Goal: Navigation & Orientation: Find specific page/section

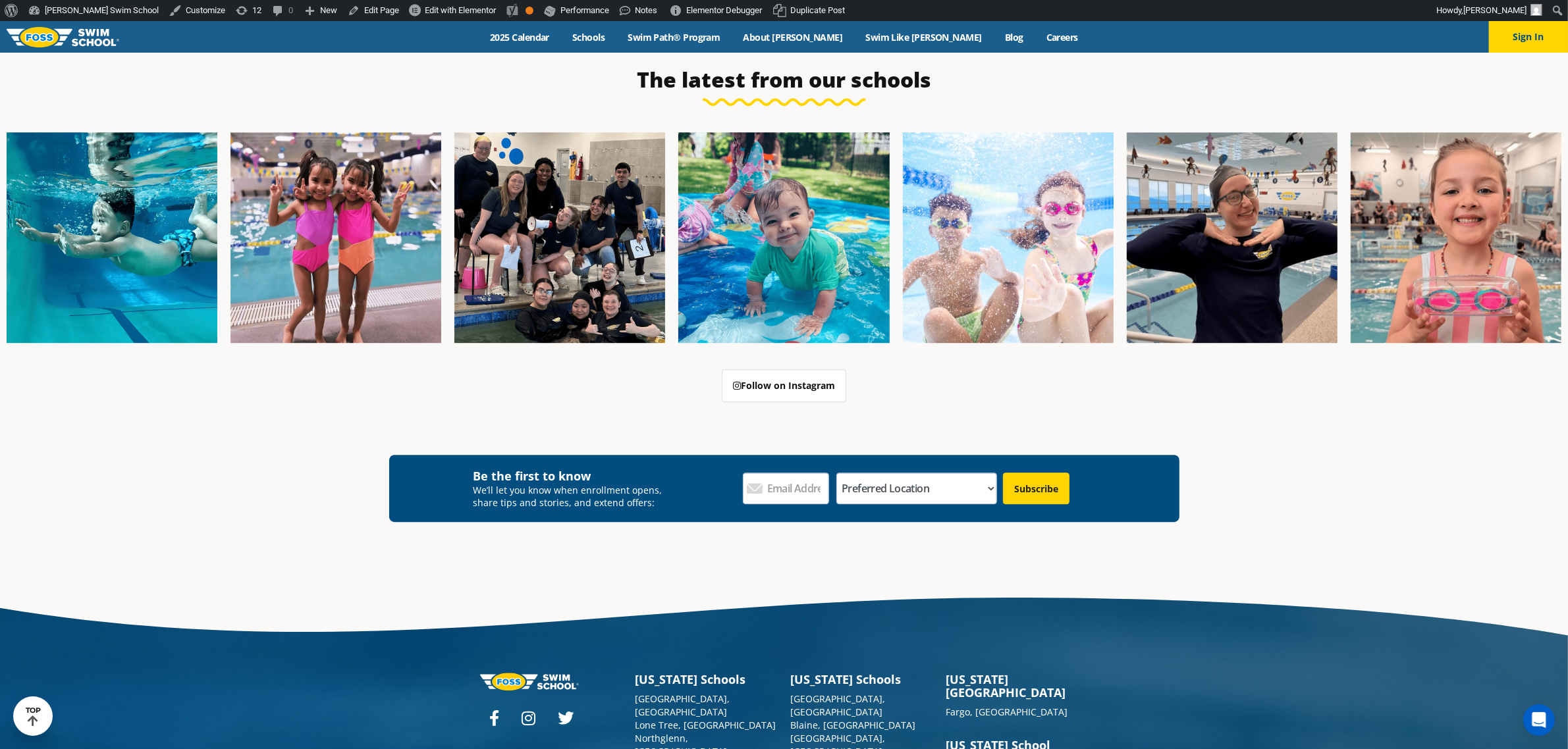
scroll to position [5008, 0]
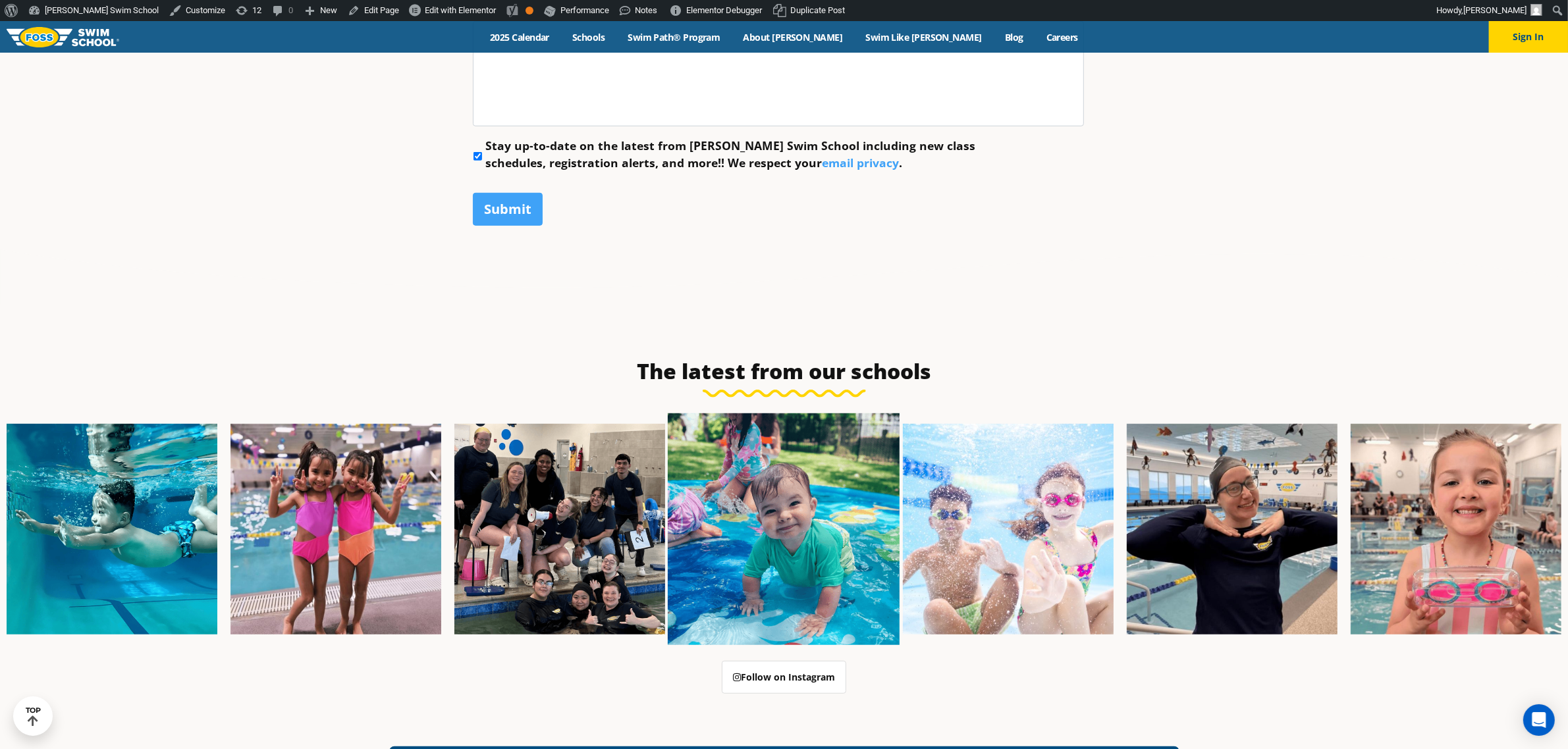
scroll to position [838, 0]
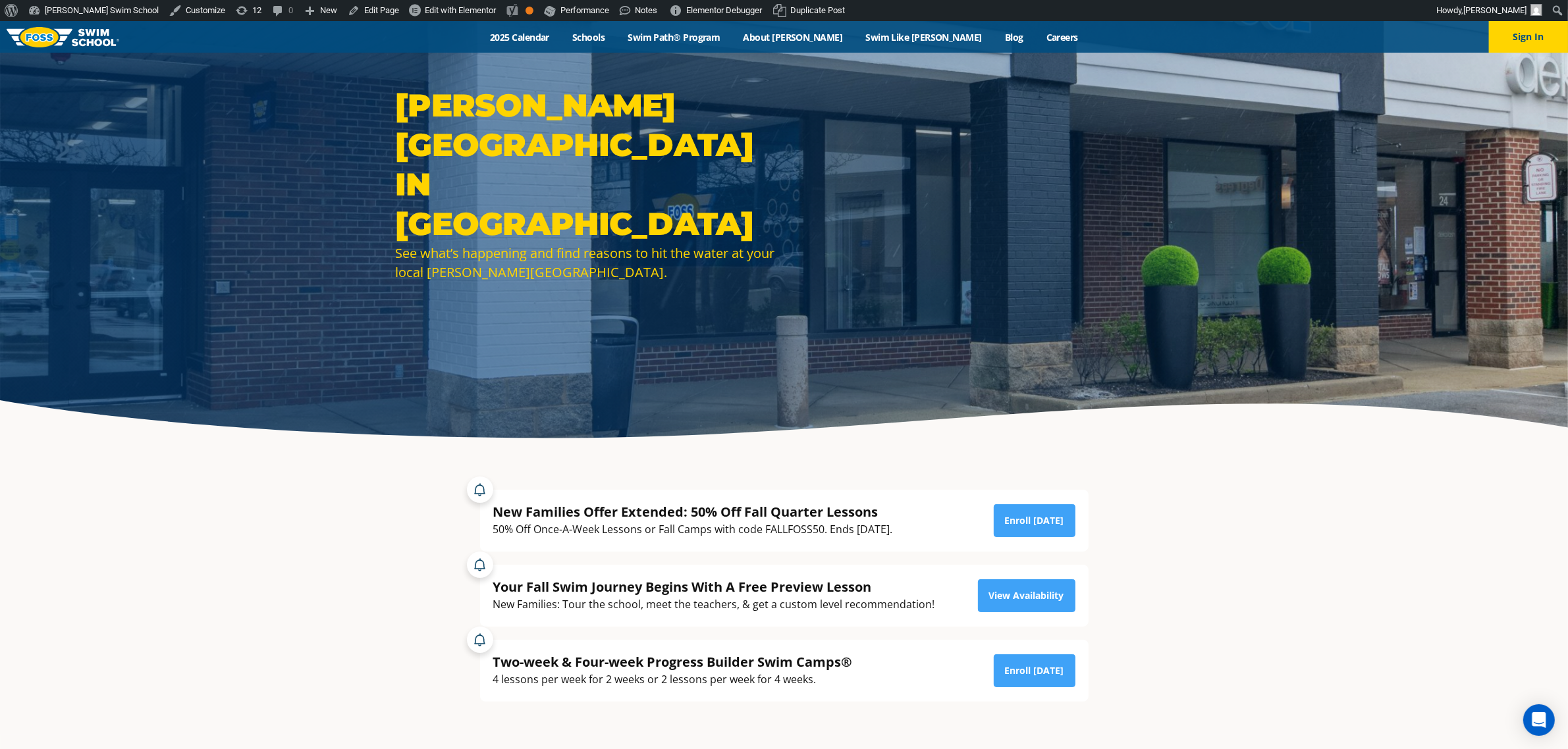
scroll to position [247, 0]
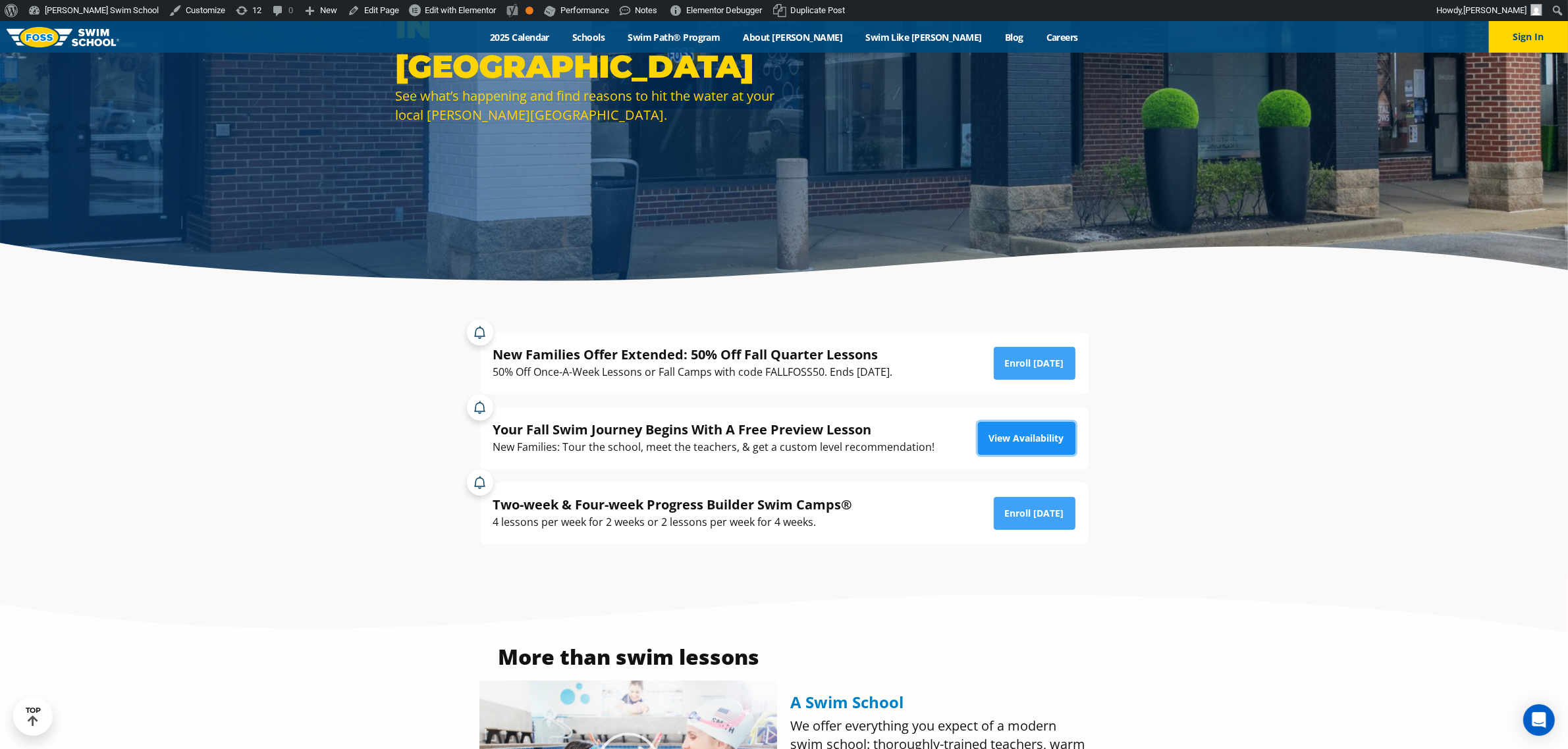
click at [1009, 436] on link "View Availability" at bounding box center [1027, 438] width 97 height 33
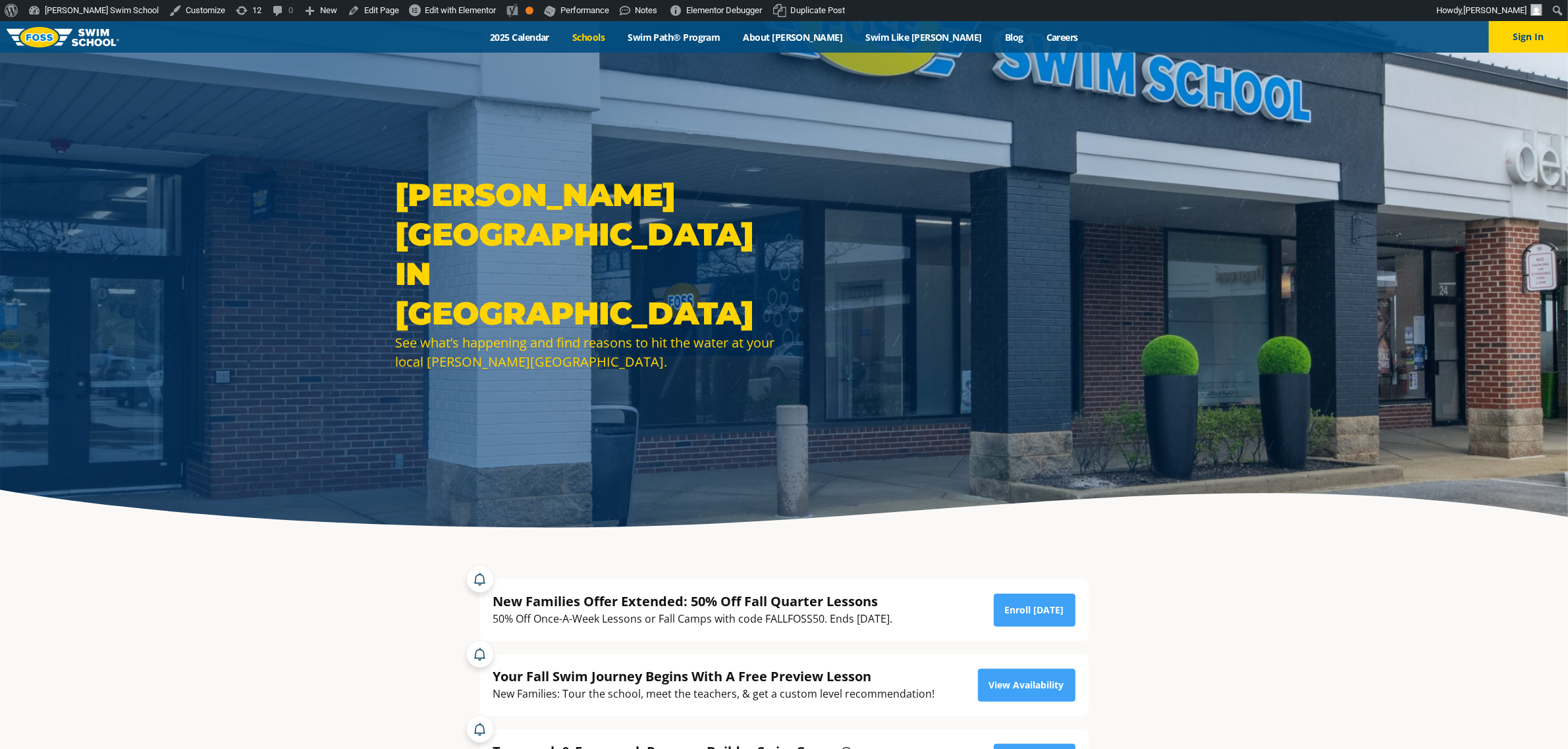
click at [616, 39] on link "Schools" at bounding box center [589, 37] width 55 height 13
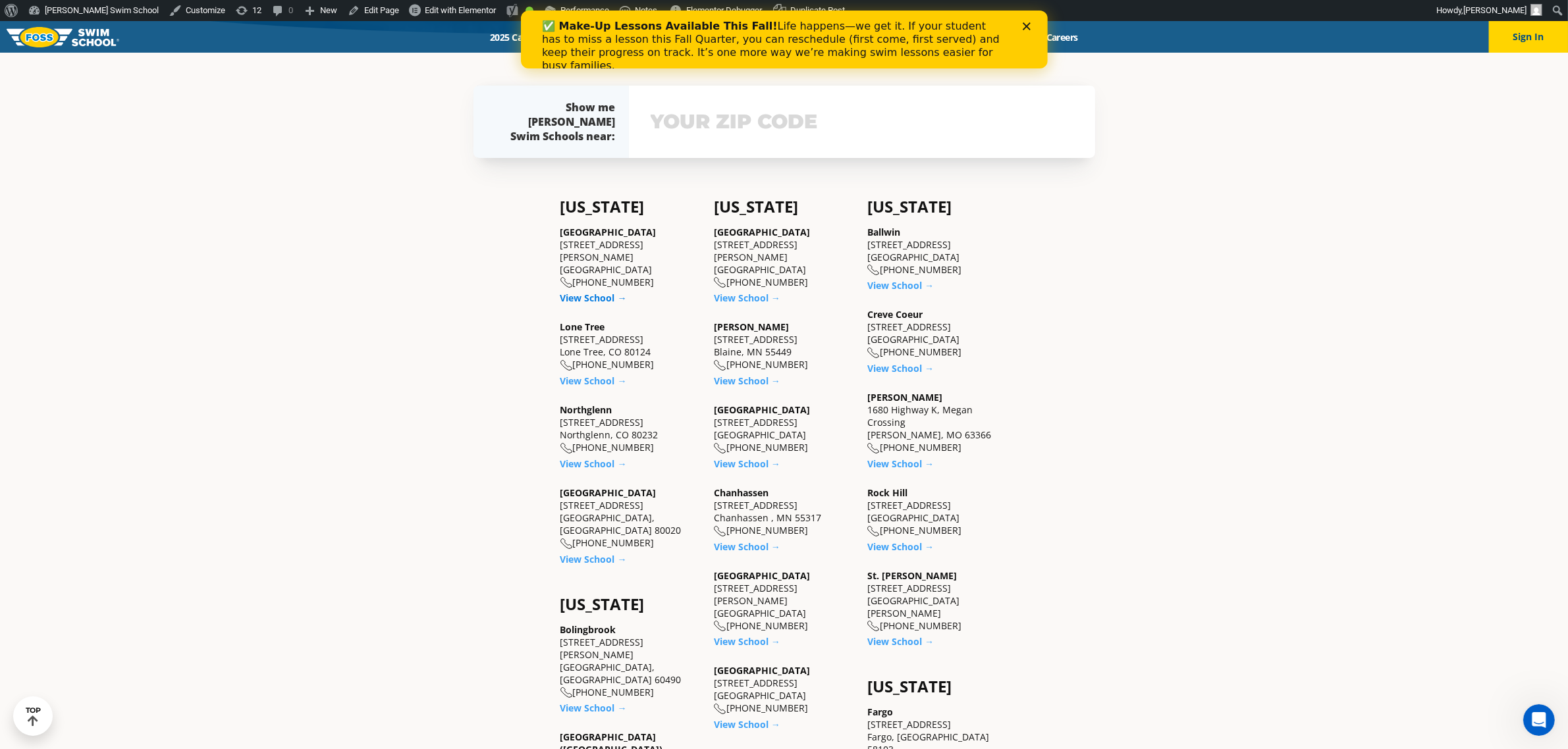
click at [591, 291] on link "View School →" at bounding box center [593, 298] width 66 height 13
click at [590, 374] on link "View School →" at bounding box center [593, 381] width 66 height 13
click at [600, 458] on link "View School →" at bounding box center [593, 464] width 66 height 13
click at [591, 553] on link "View School →" at bounding box center [593, 559] width 66 height 13
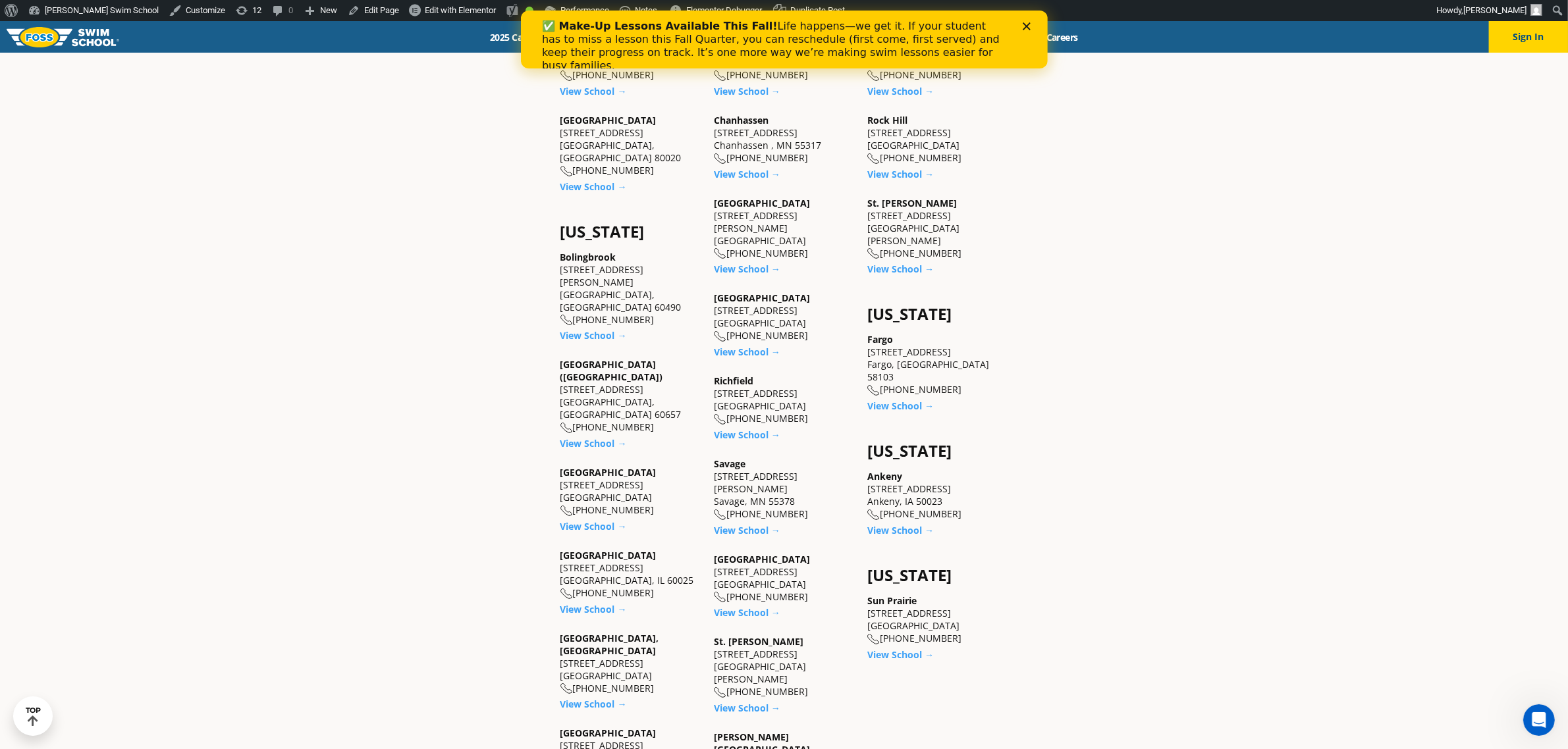
scroll to position [905, 0]
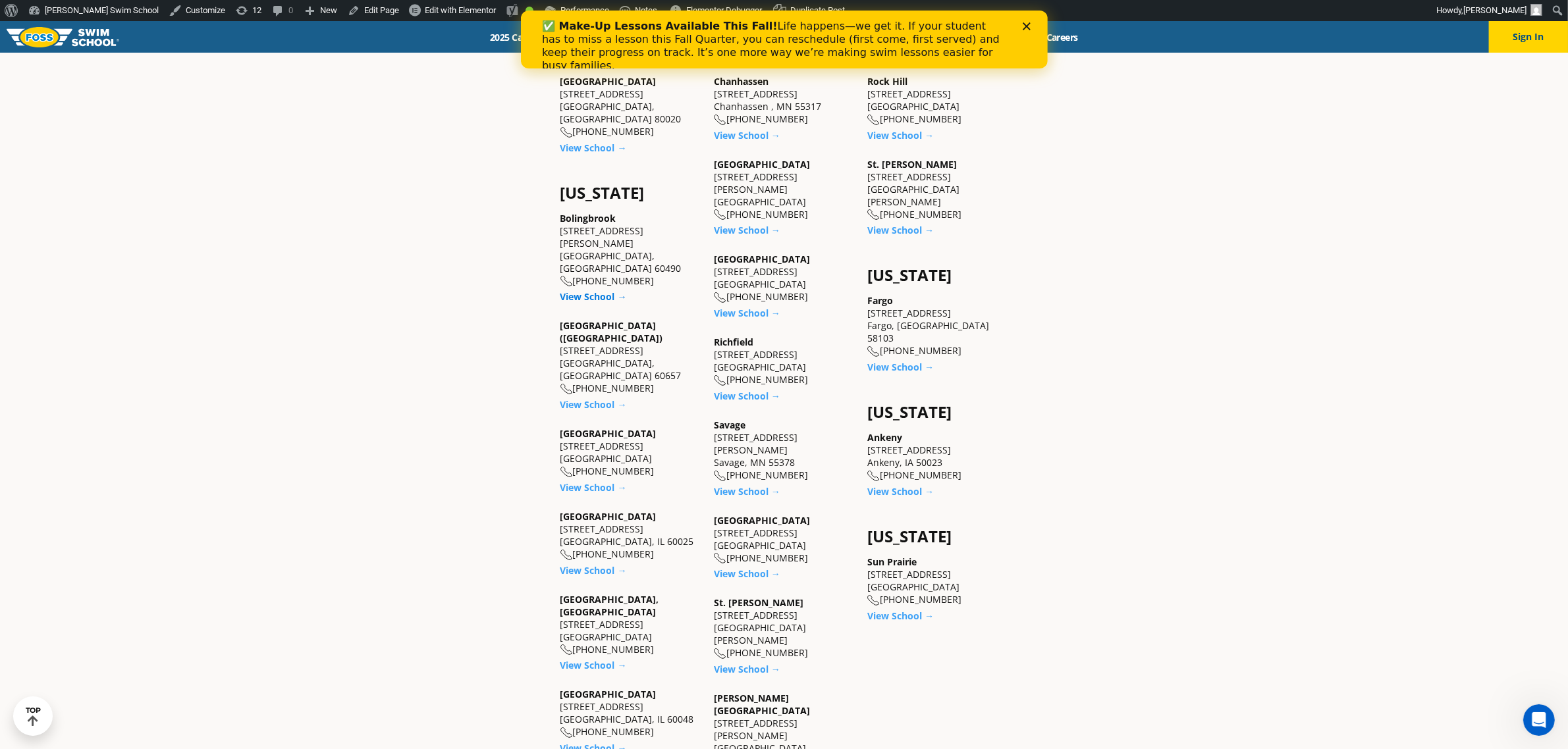
click at [584, 291] on link "View School →" at bounding box center [593, 297] width 66 height 13
click at [581, 398] on link "View School →" at bounding box center [593, 405] width 66 height 13
click at [584, 481] on link "View School →" at bounding box center [593, 487] width 66 height 13
click at [581, 564] on link "View School →" at bounding box center [593, 571] width 66 height 13
click at [580, 659] on link "View School →" at bounding box center [593, 665] width 66 height 13
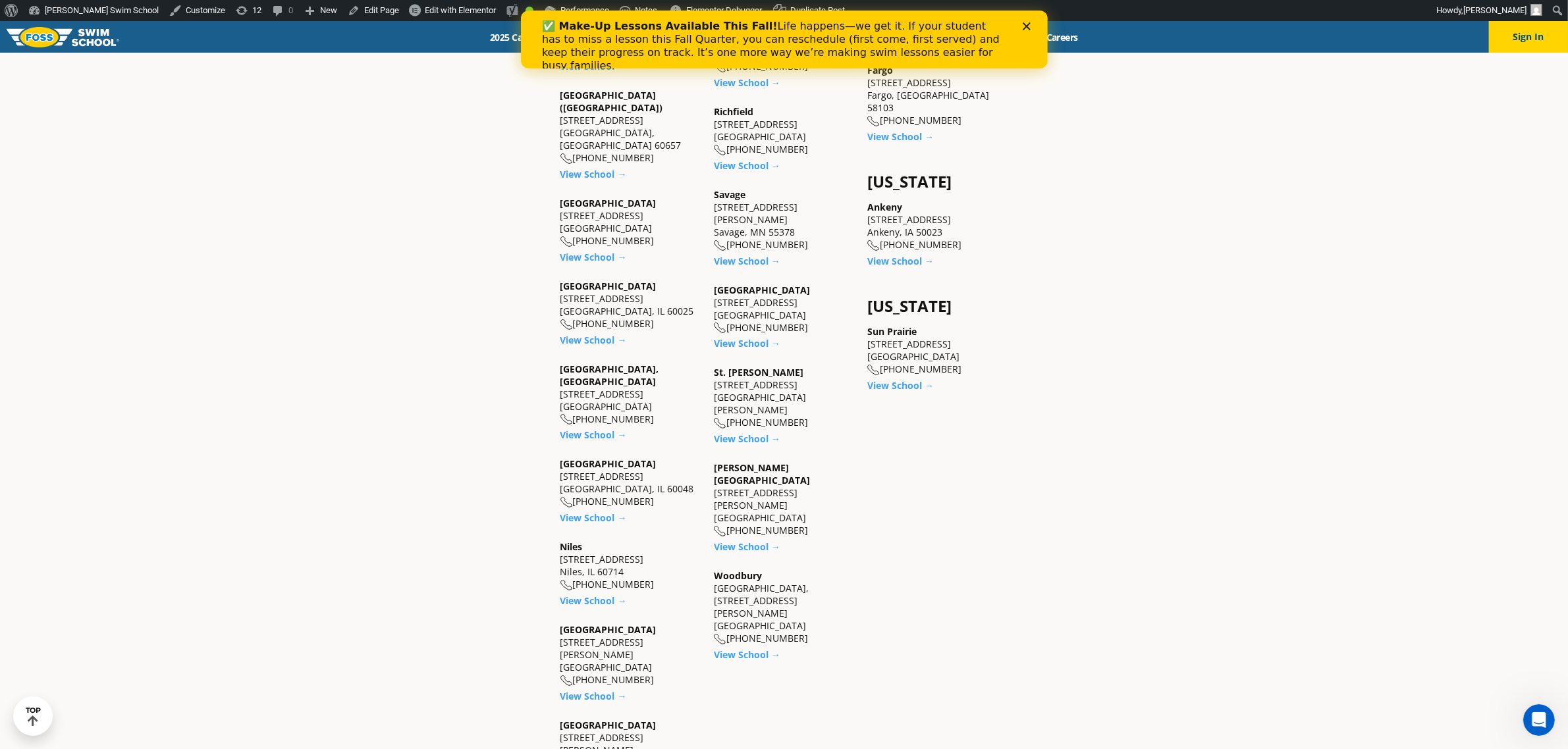
scroll to position [1152, 0]
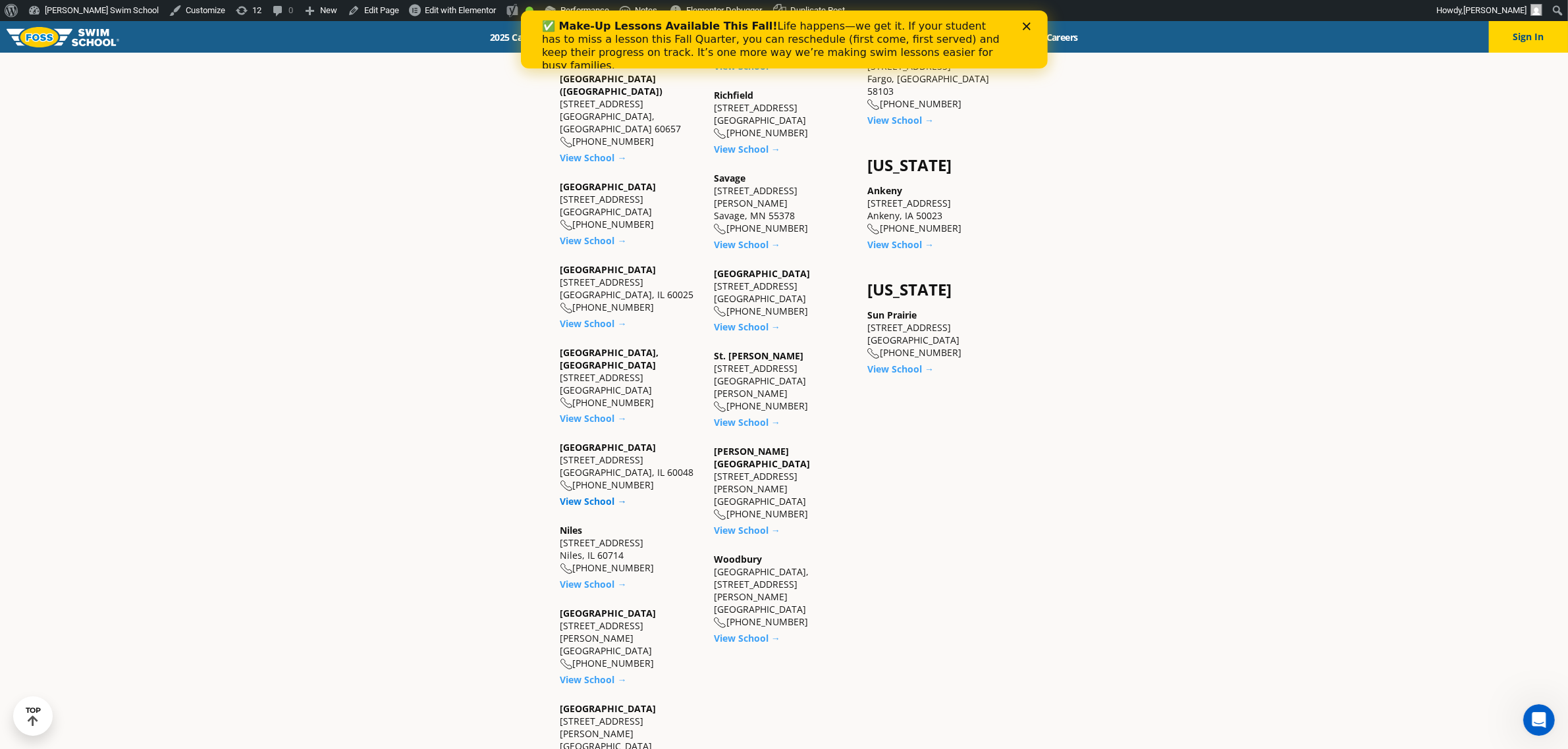
click at [591, 495] on link "View School →" at bounding box center [593, 501] width 66 height 13
click at [584, 578] on link "View School →" at bounding box center [593, 584] width 66 height 13
click at [581, 674] on link "View School →" at bounding box center [593, 680] width 66 height 13
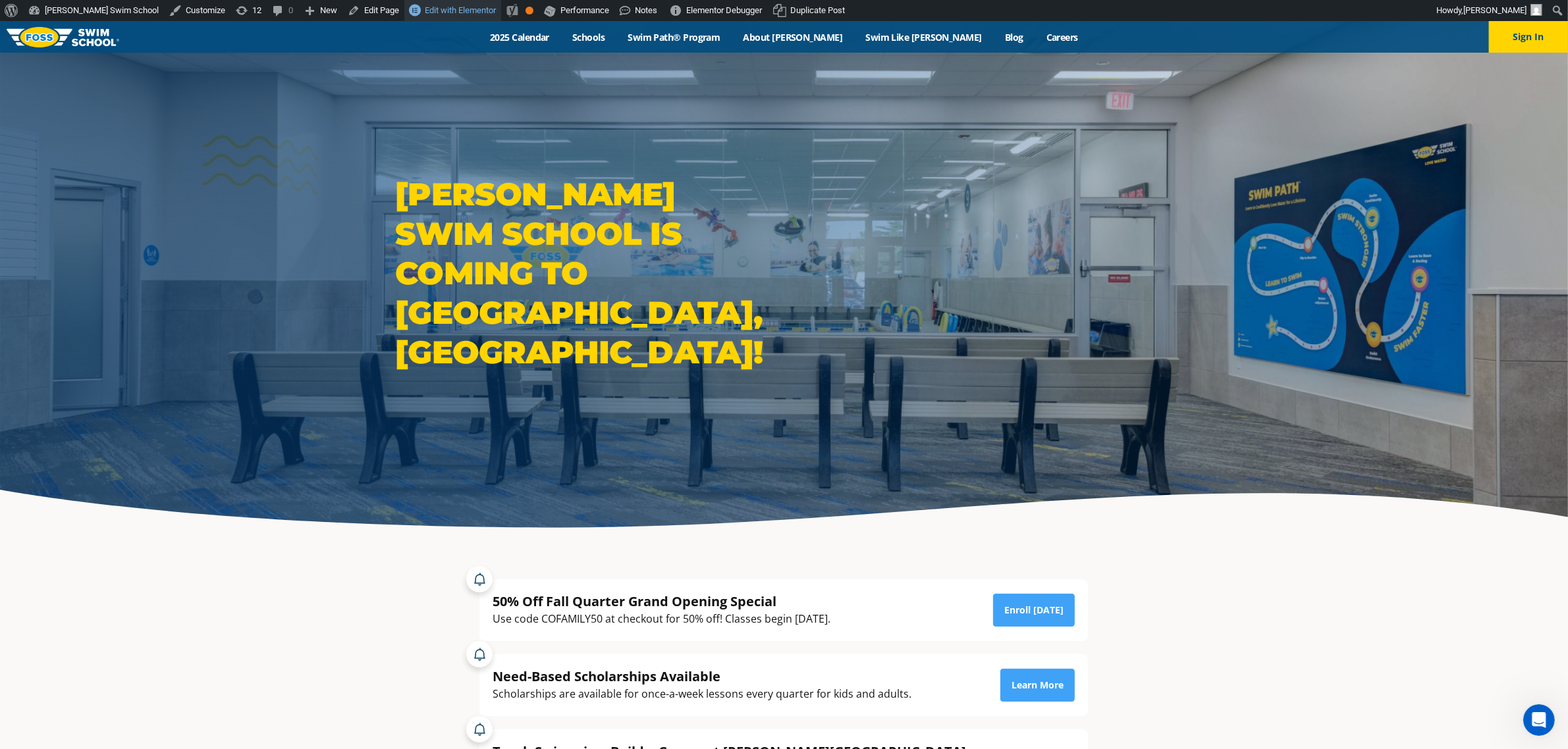
click at [425, 11] on span "Edit with Elementor" at bounding box center [460, 10] width 71 height 10
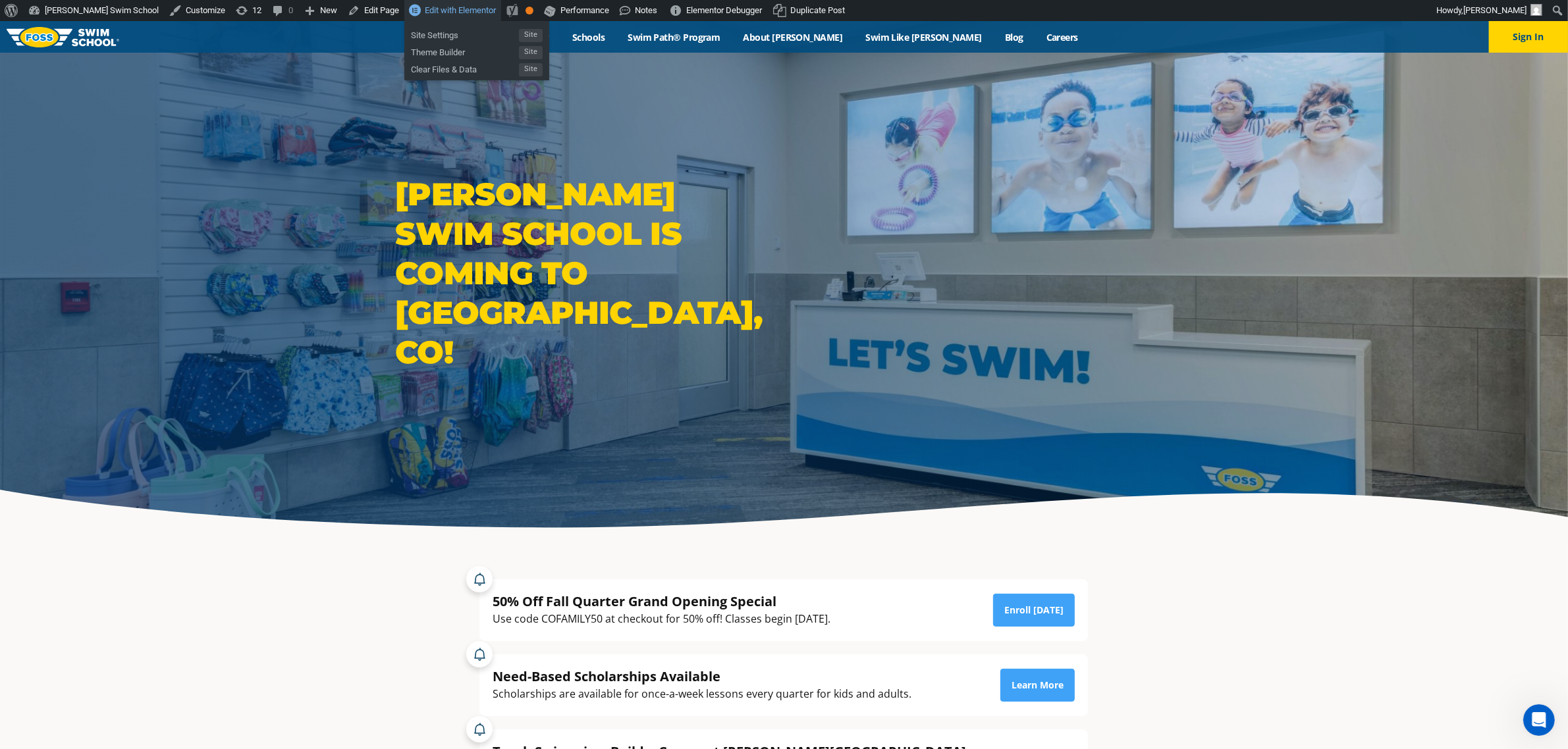
click at [425, 7] on span "Edit with Elementor" at bounding box center [460, 10] width 71 height 10
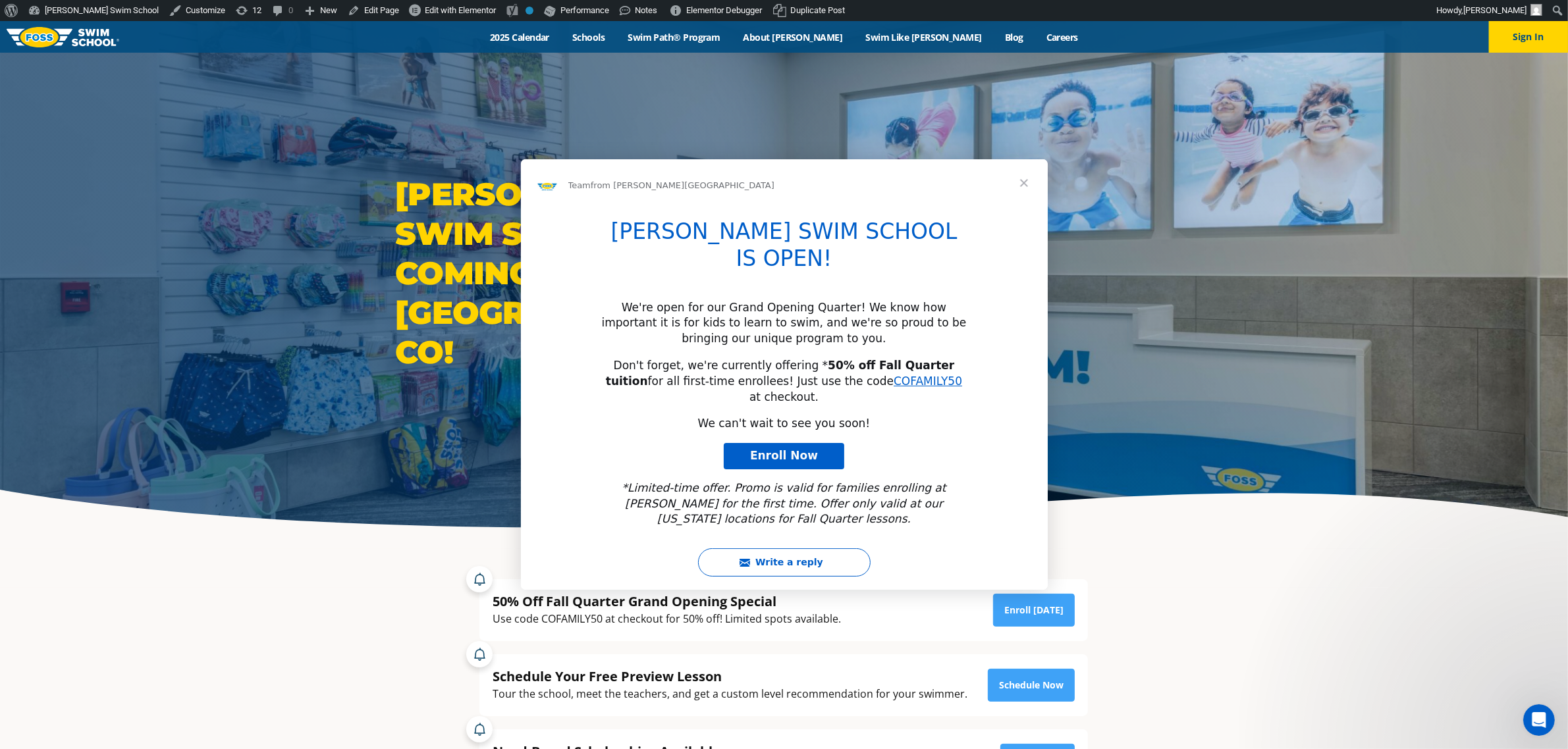
click at [403, 12] on div "Intercom messenger" at bounding box center [784, 374] width 1568 height 749
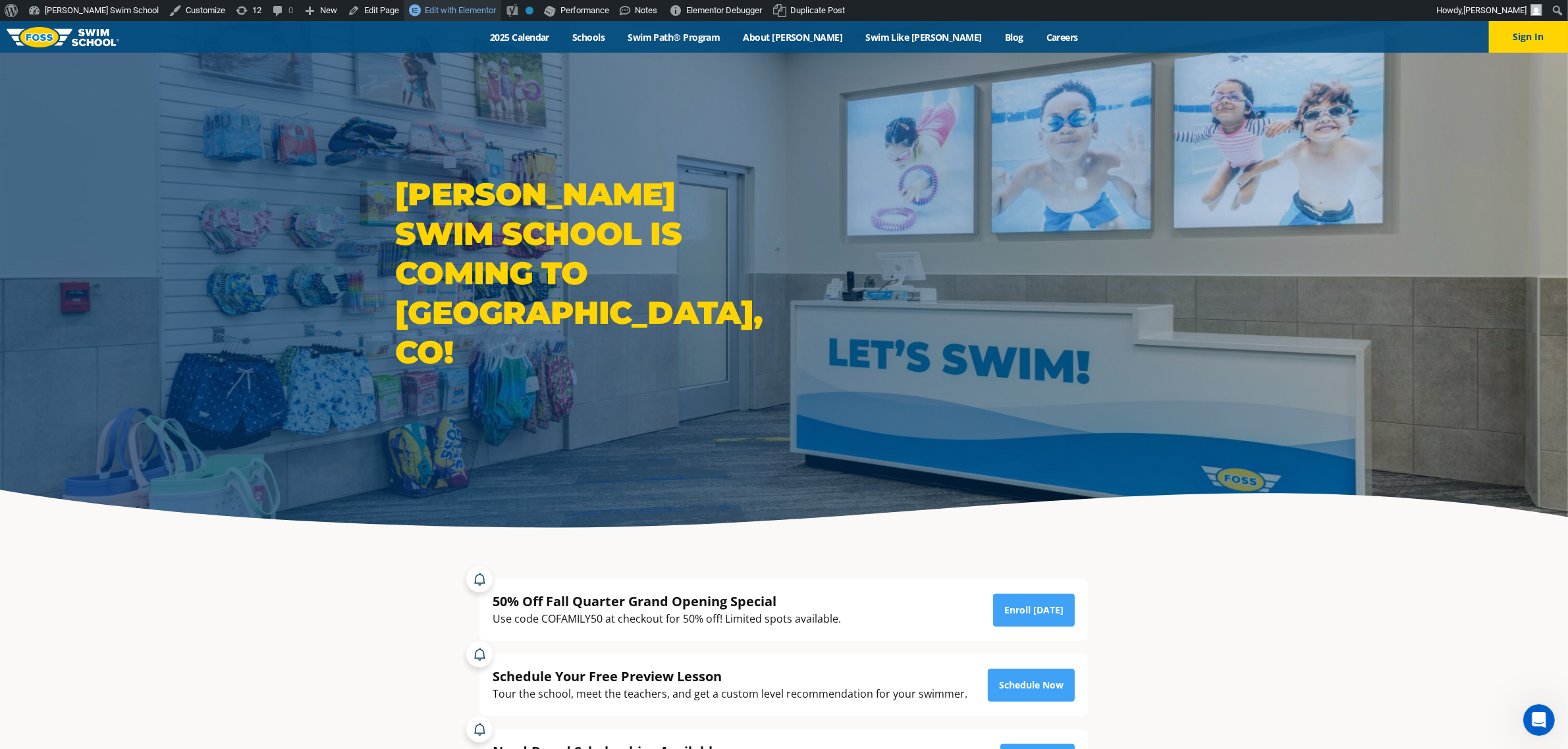
click at [425, 11] on span "Edit with Elementor" at bounding box center [460, 10] width 71 height 10
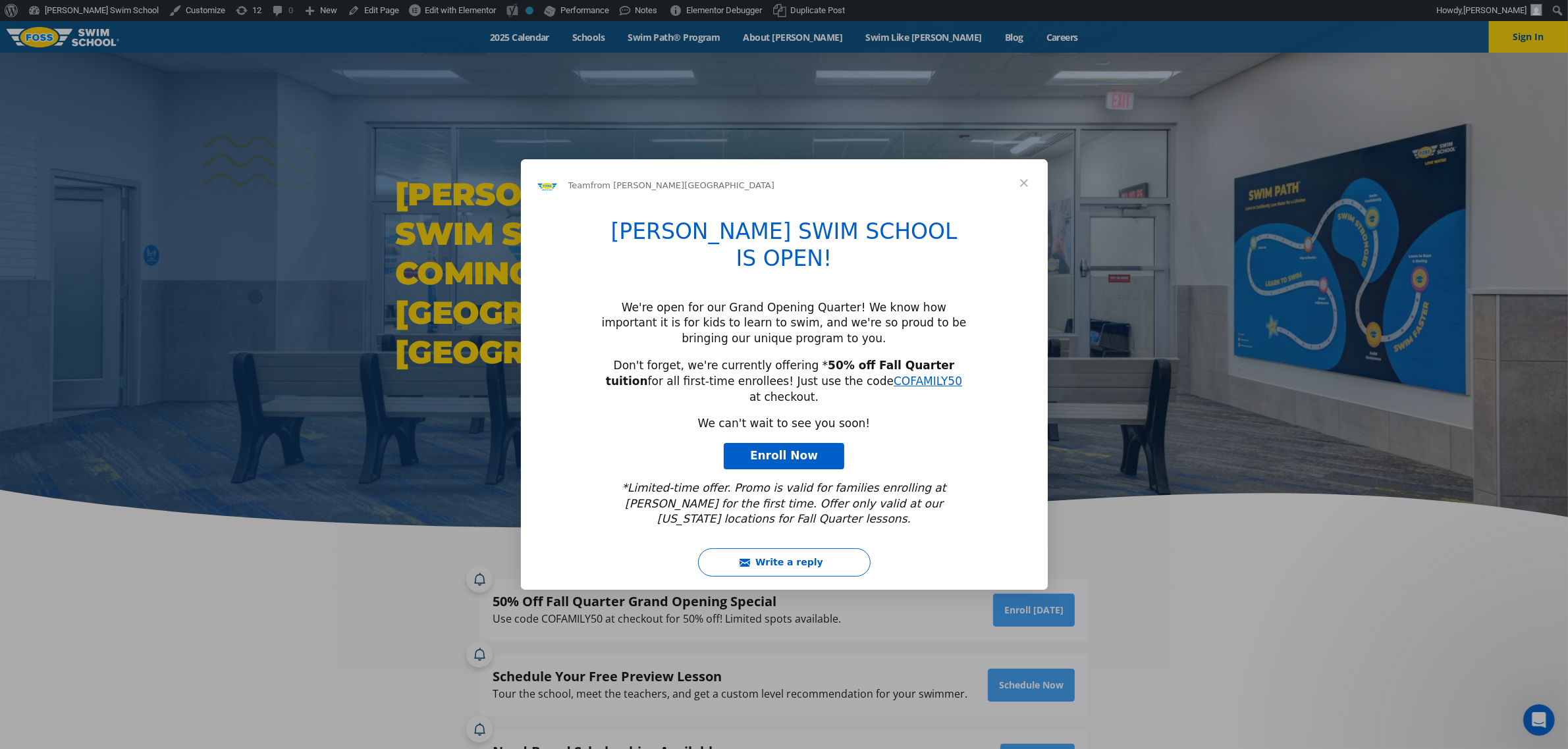
click at [404, 8] on div "Intercom messenger" at bounding box center [784, 374] width 1568 height 749
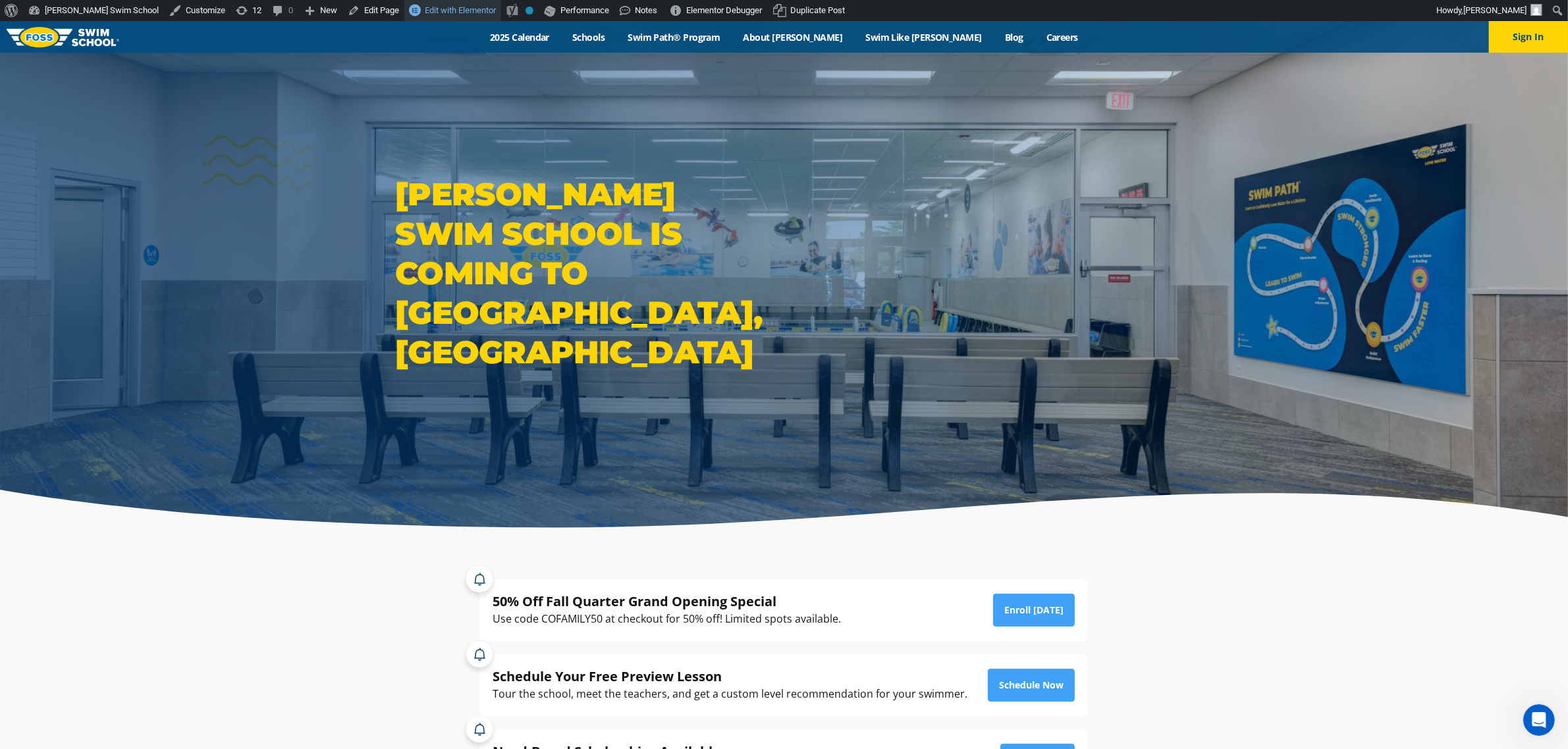
click at [425, 8] on span "Edit with Elementor" at bounding box center [460, 10] width 71 height 10
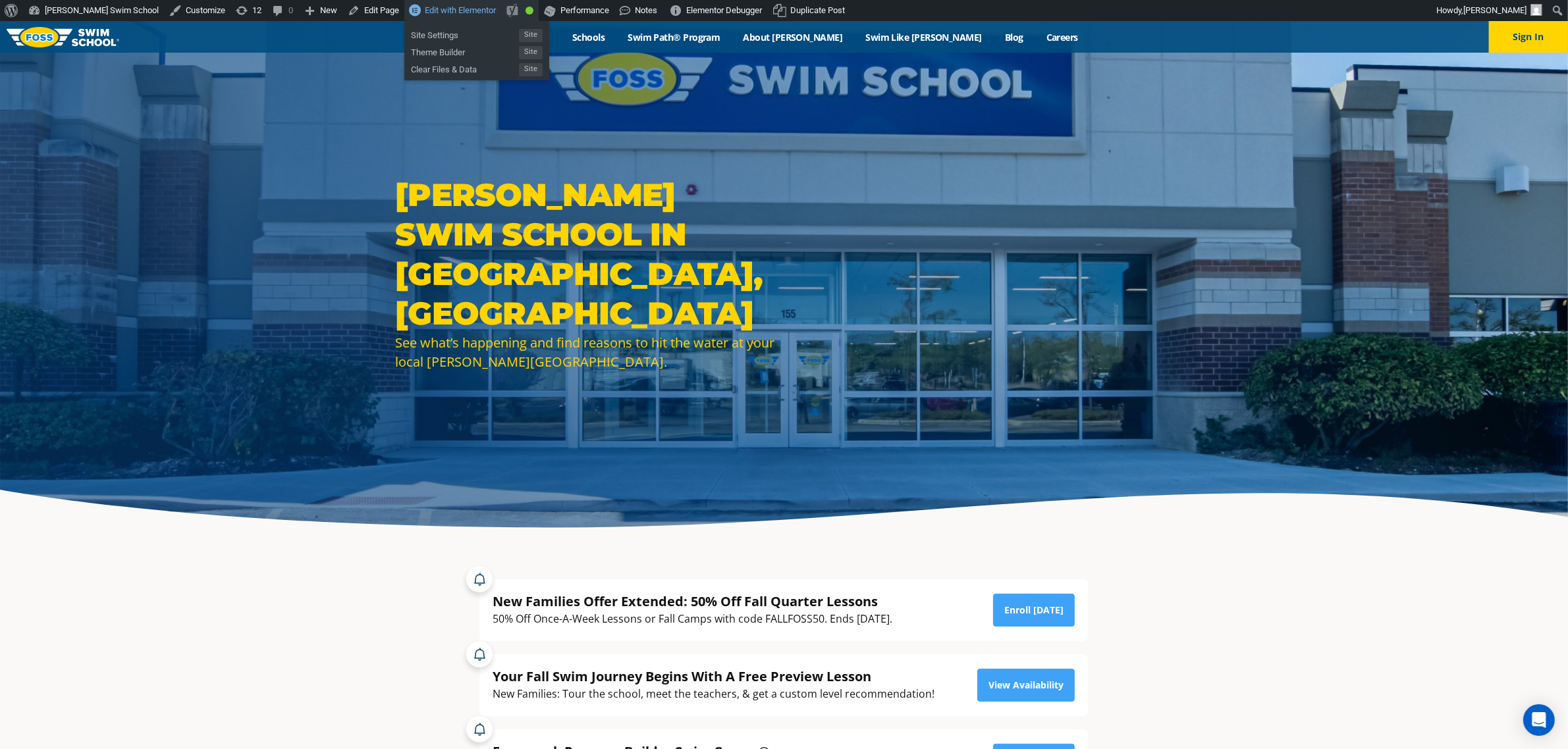
drag, startPoint x: 406, startPoint y: 7, endPoint x: 459, endPoint y: 1, distance: 53.3
click at [425, 7] on span "Edit with Elementor" at bounding box center [460, 10] width 71 height 10
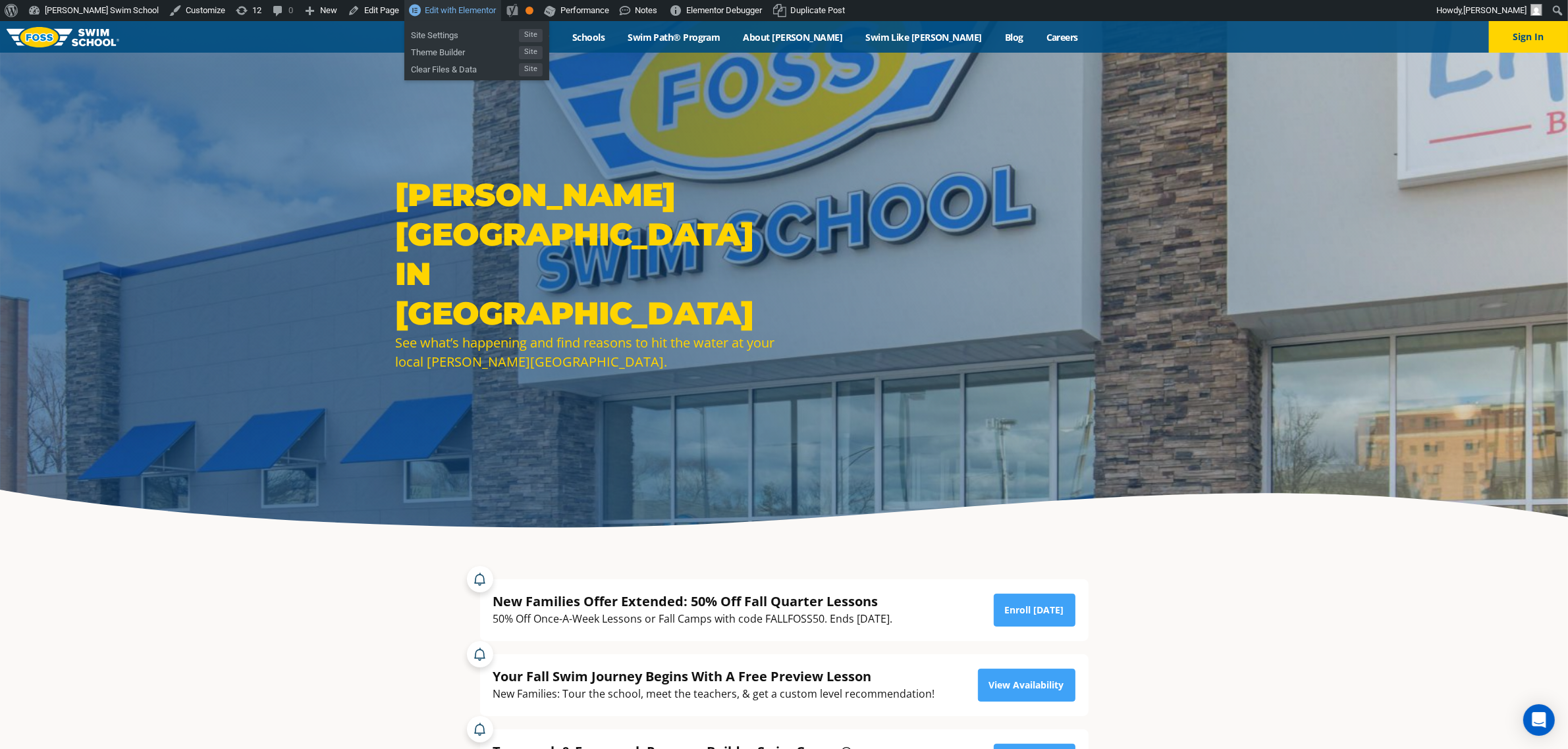
click at [425, 8] on span "Edit with Elementor" at bounding box center [460, 10] width 71 height 10
click at [425, 11] on span "Edit with Elementor" at bounding box center [460, 10] width 71 height 10
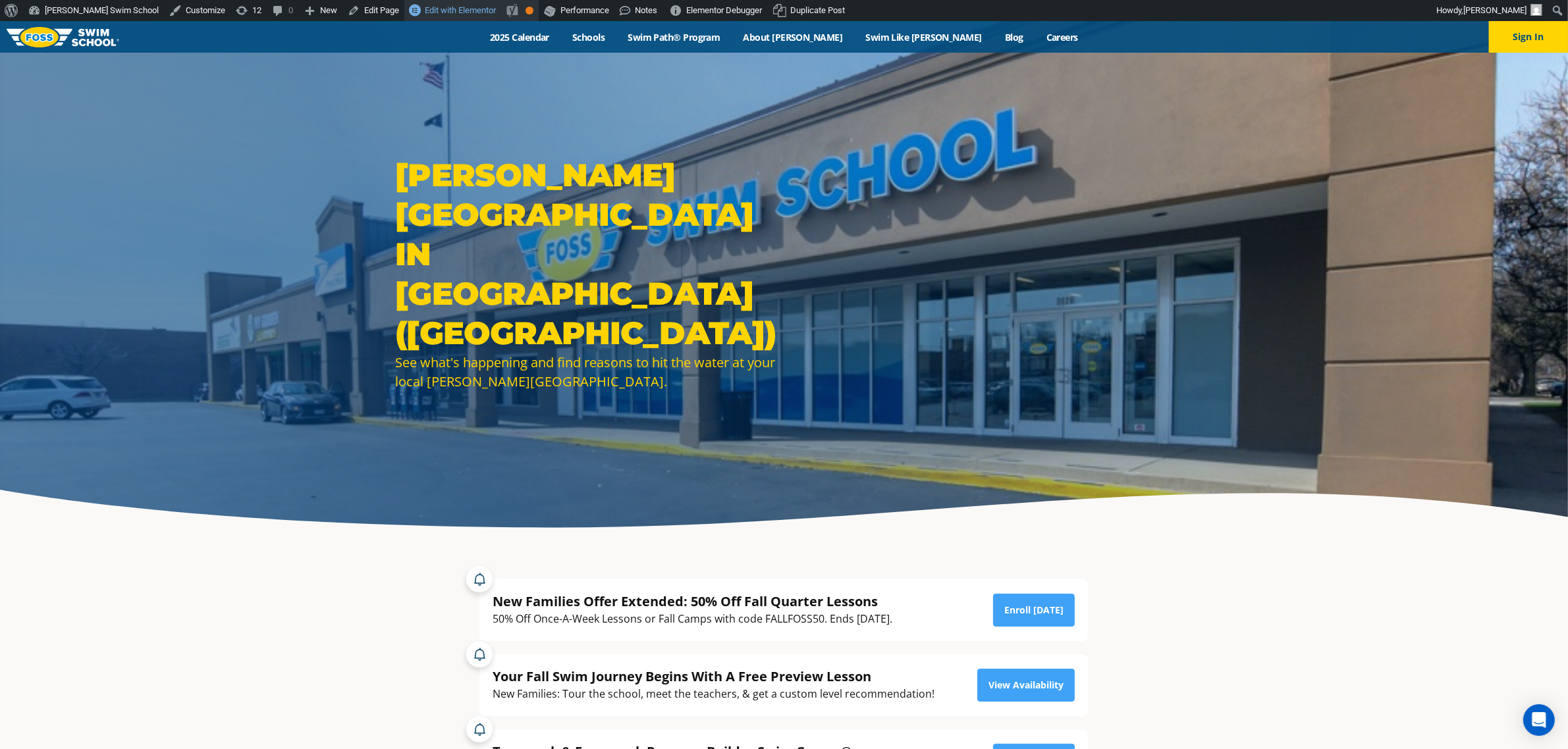
click at [425, 10] on span "Edit with Elementor" at bounding box center [460, 10] width 71 height 10
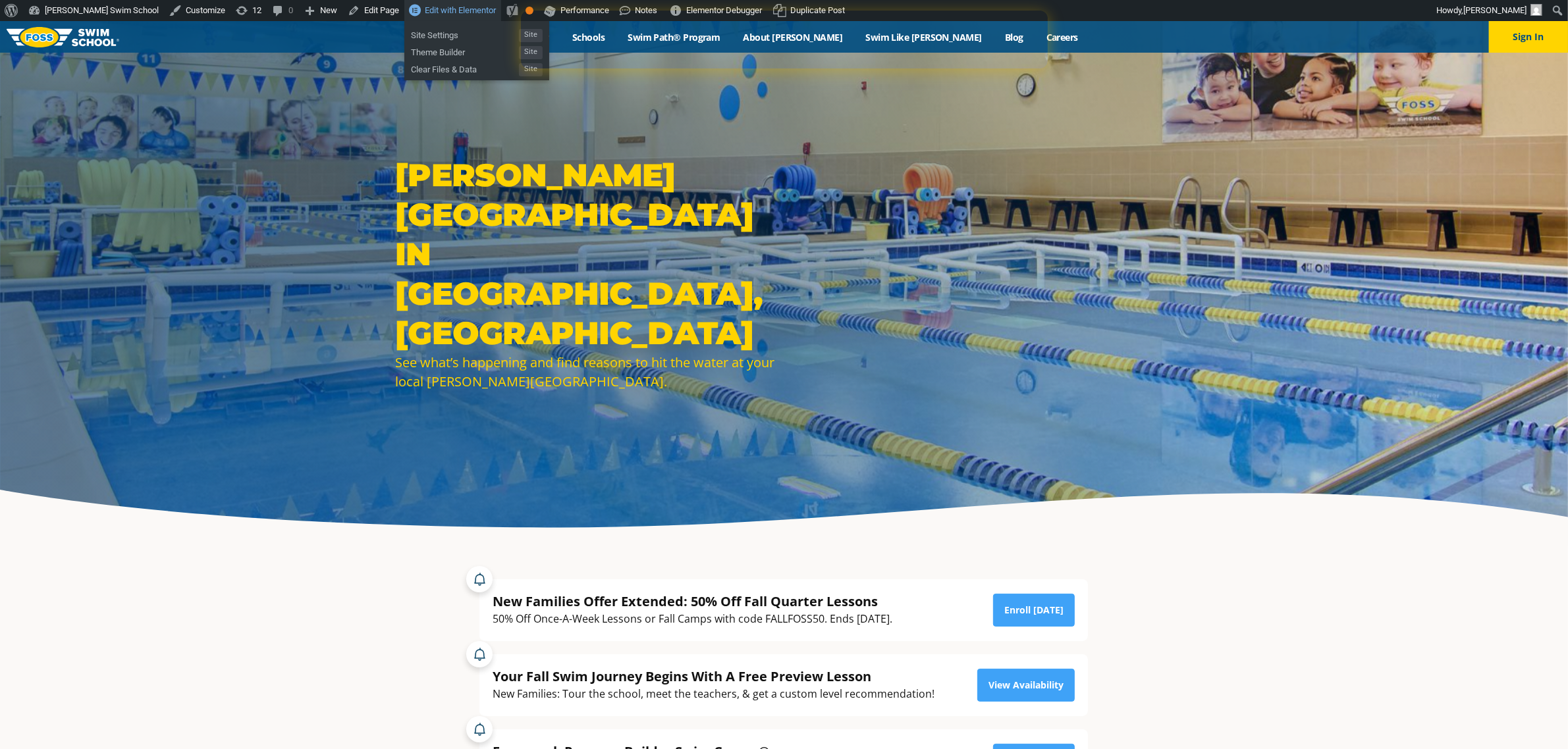
click at [425, 10] on span "Edit with Elementor" at bounding box center [460, 10] width 71 height 10
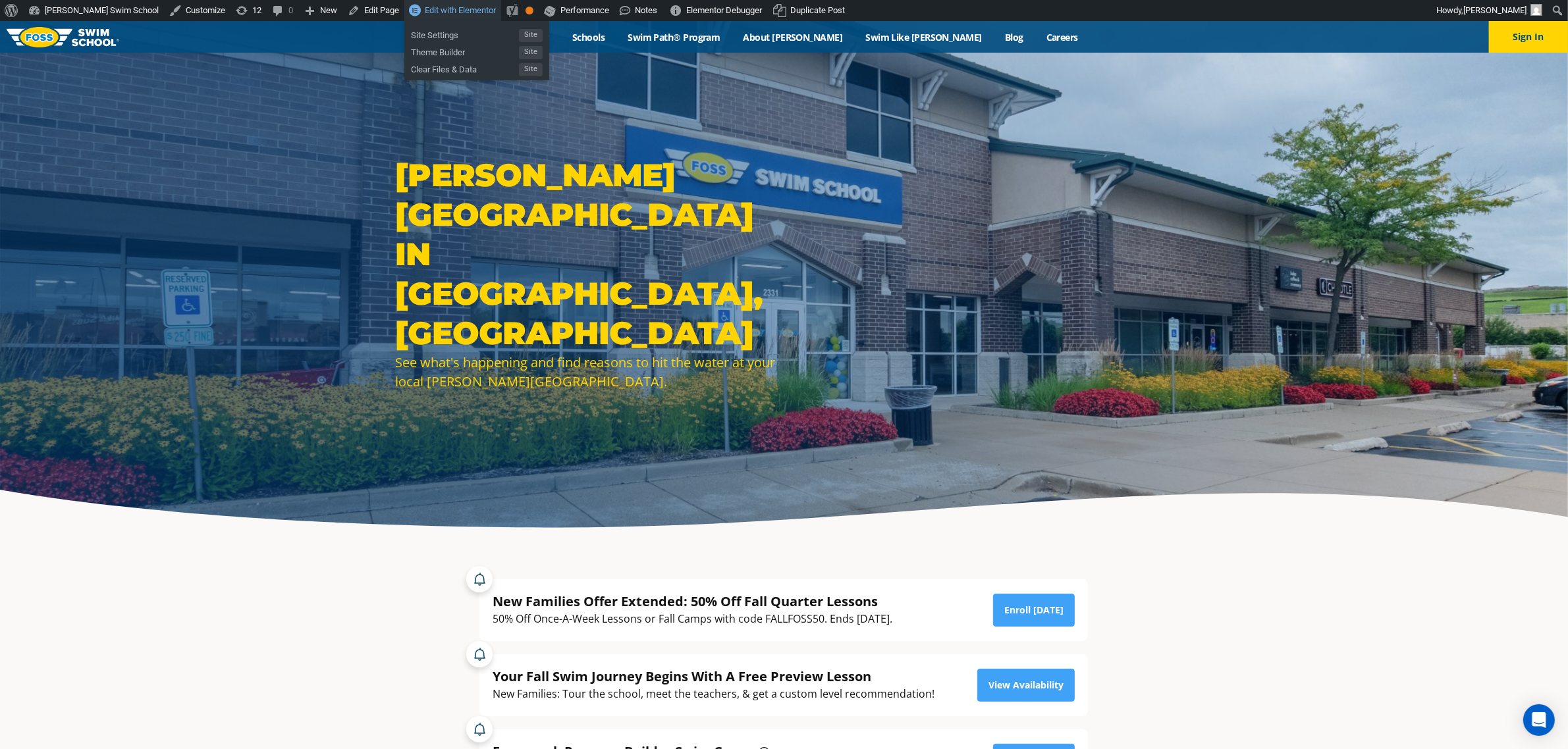
click at [425, 8] on span "Edit with Elementor" at bounding box center [460, 10] width 71 height 10
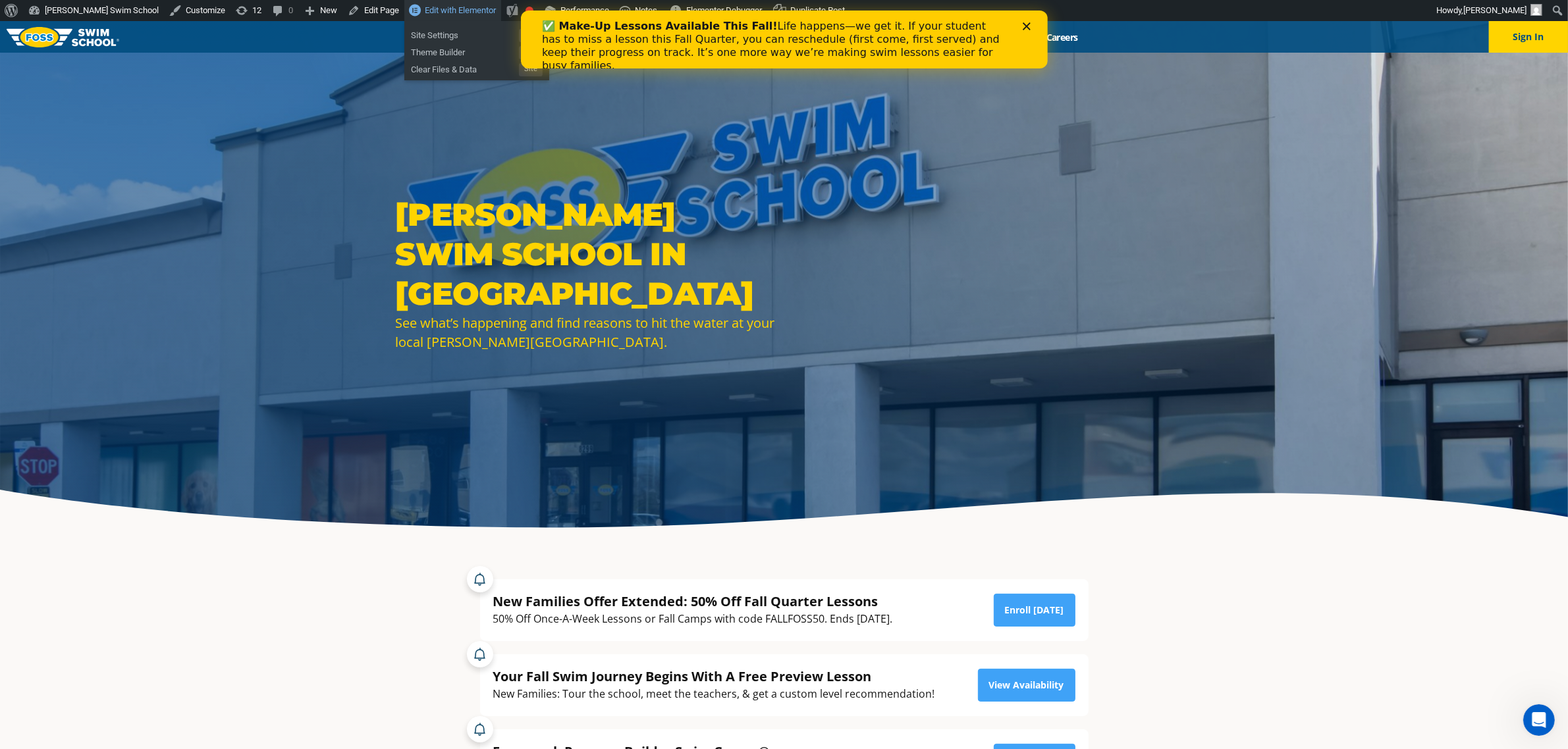
click at [425, 10] on span "Edit with Elementor" at bounding box center [460, 10] width 71 height 10
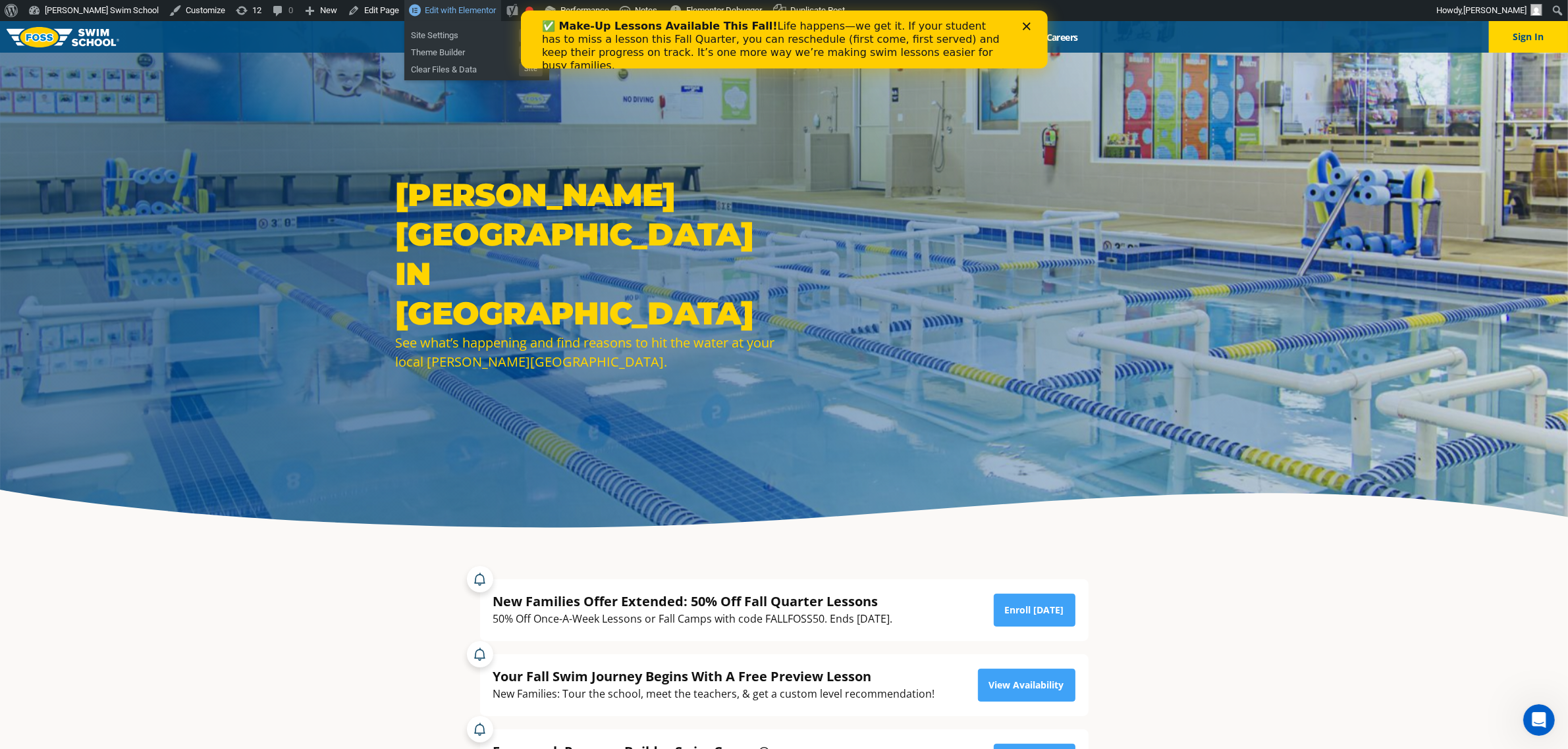
click at [425, 11] on span "Edit with Elementor" at bounding box center [460, 10] width 71 height 10
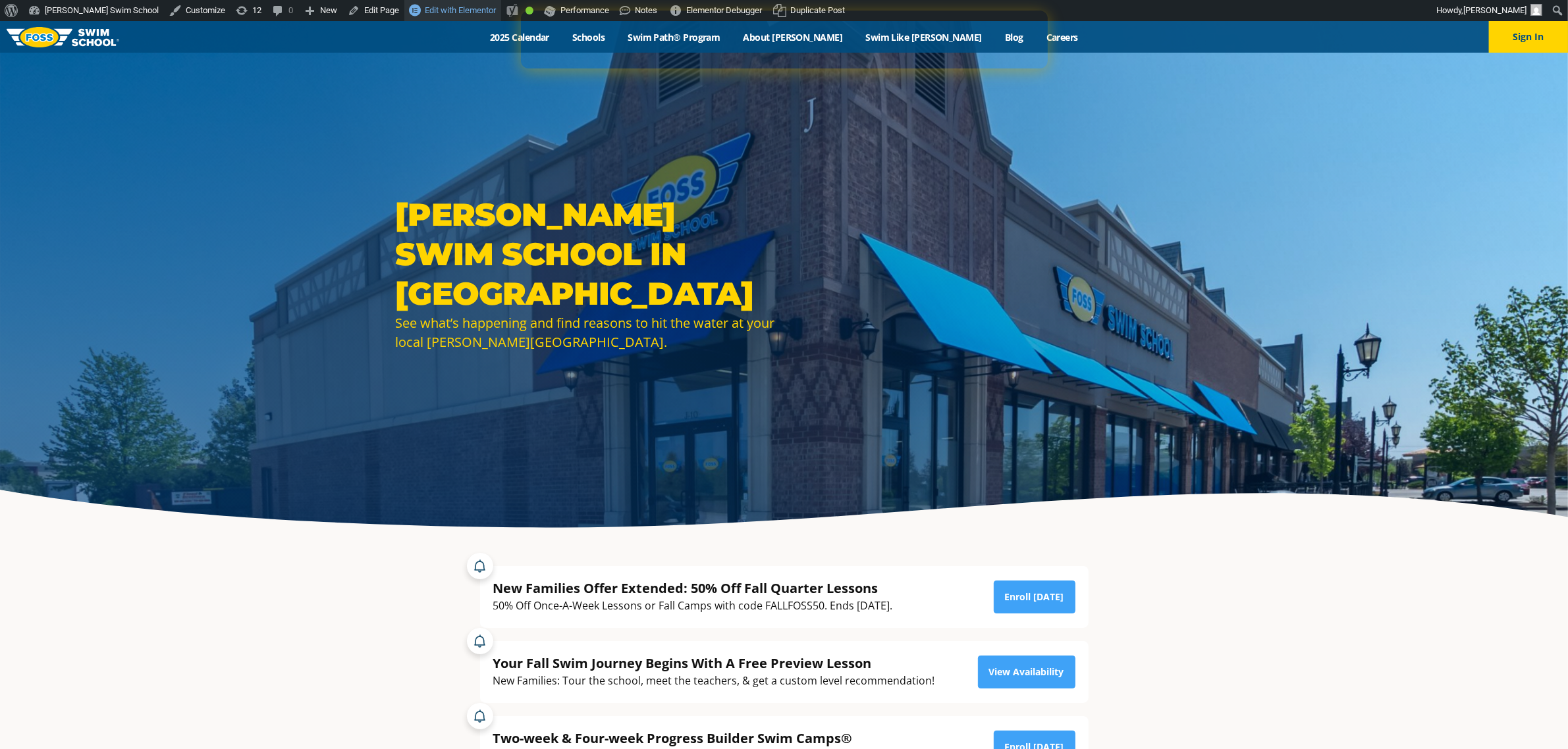
click at [425, 13] on span "Edit with Elementor" at bounding box center [460, 10] width 71 height 10
